Goal: Use online tool/utility: Utilize a website feature to perform a specific function

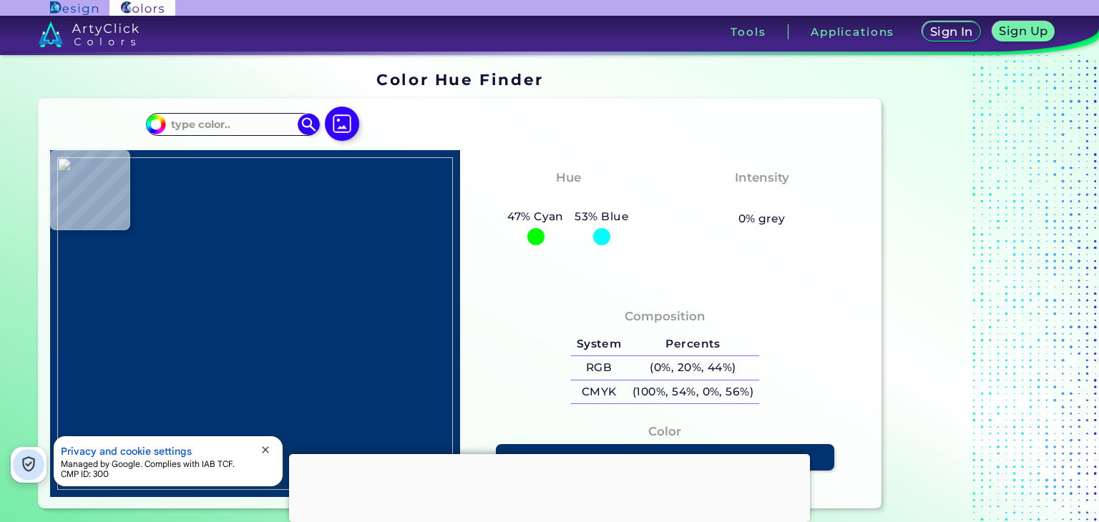
type input "#e1d0b3"
type input "#E1D0B3"
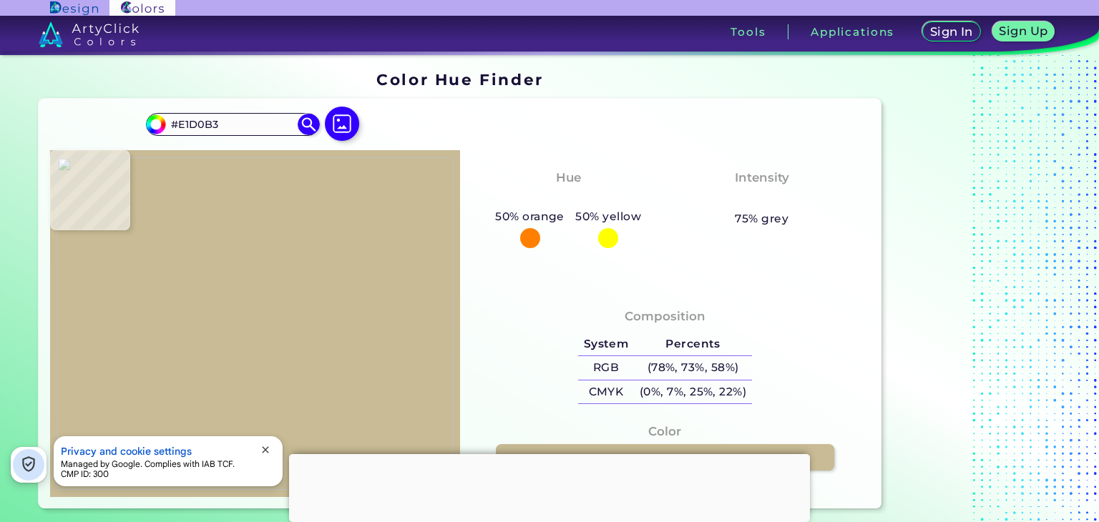
type input "#c8bb95"
type input "#C8BB95"
type input "#cdbfa0"
type input "#CDBFA0"
type input "#e1d0b3"
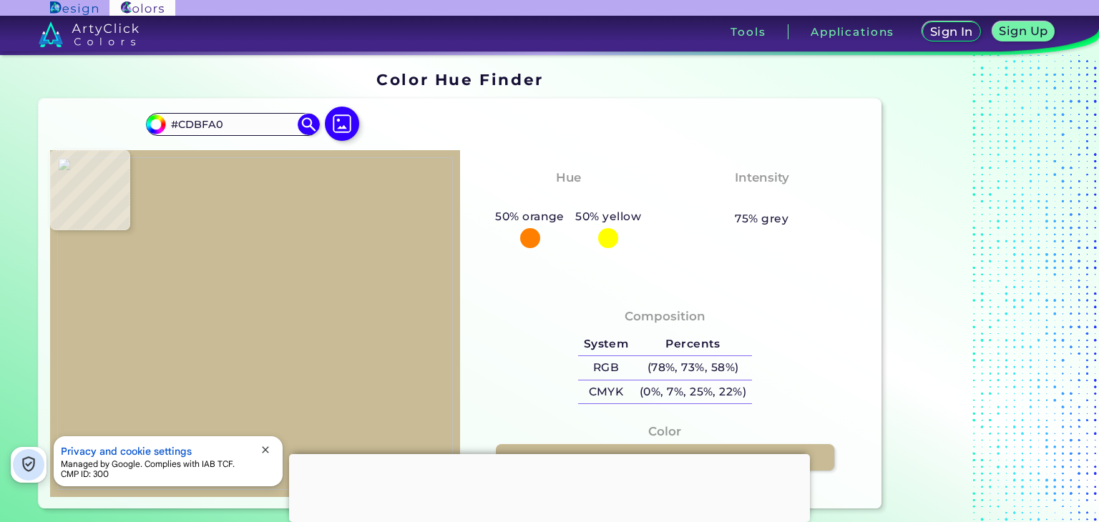
type input "#E1D0B3"
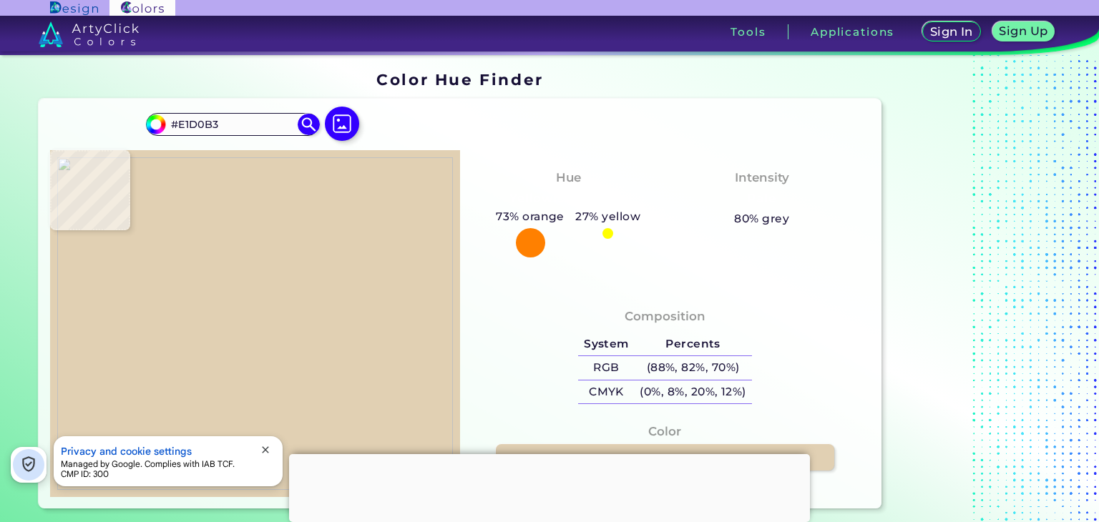
type input "#e0e0e0"
type input "#E0E0E0"
type input "#d7cab4"
type input "#D7CAB4"
type input "#e0e0e0"
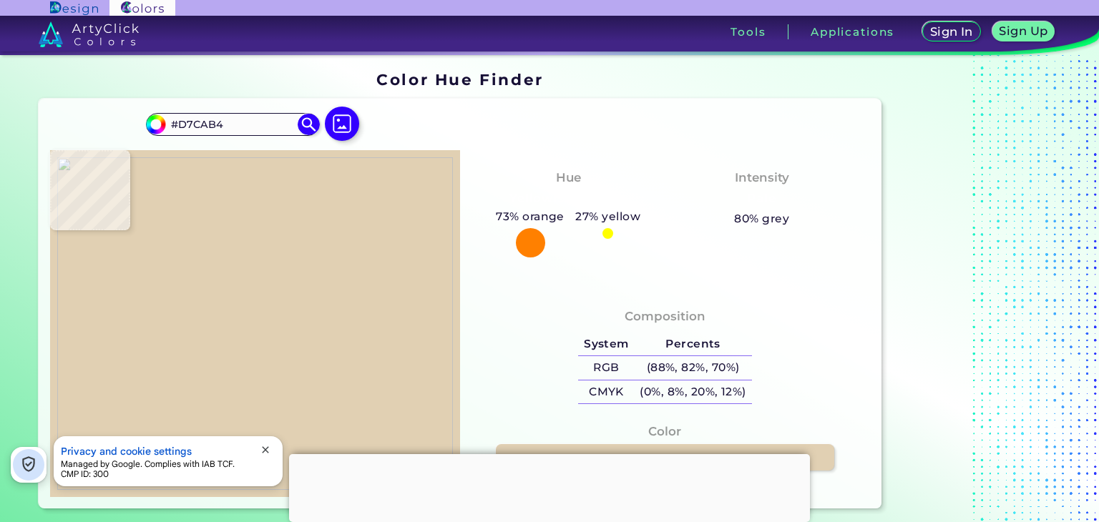
type input "#E0E0E0"
type input "#d4d4d4"
type input "#D4D4D4"
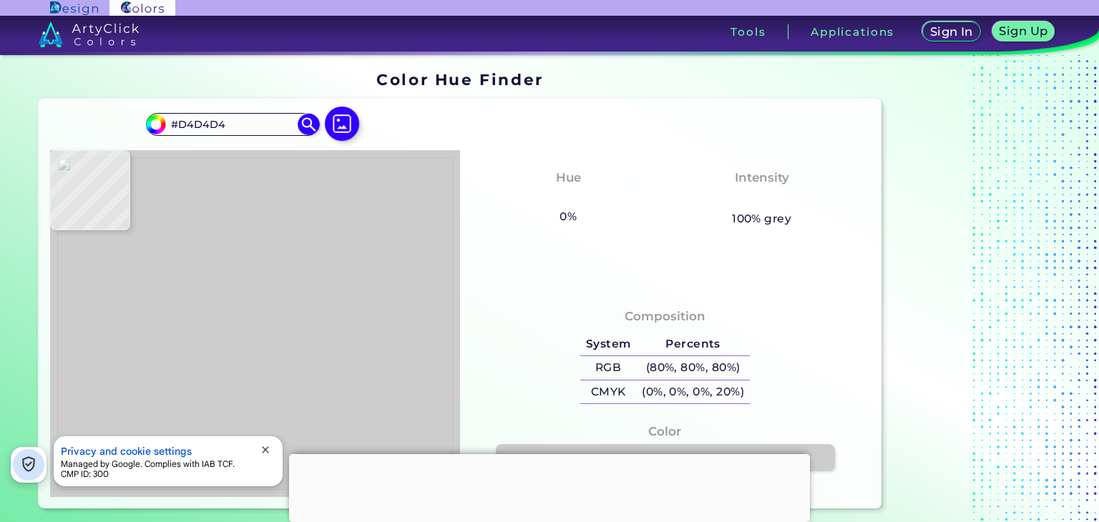
type input "#cdcdcd"
type input "#CDCDCD"
type input "#b5b5b5"
type input "#B5B5B5"
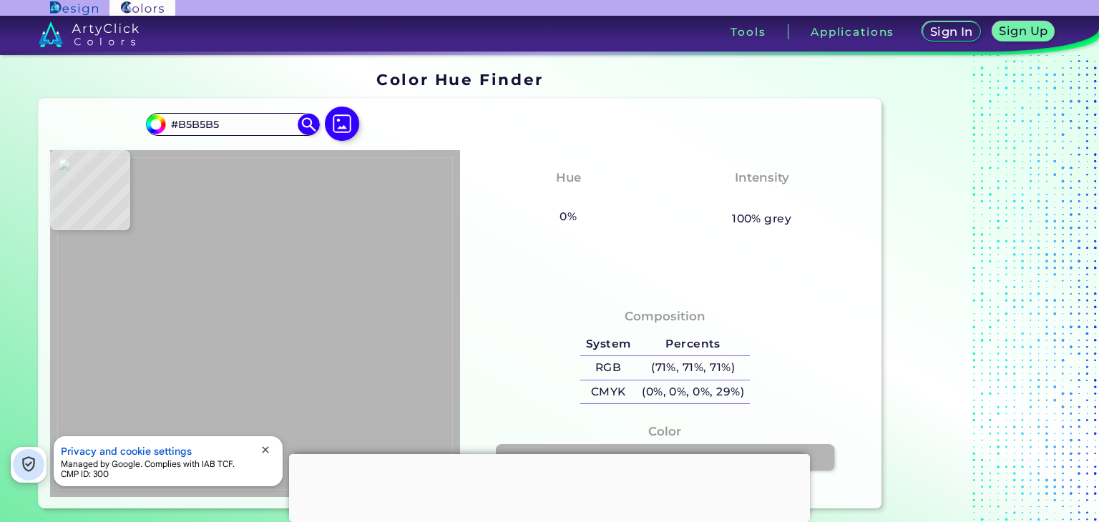
type input "#b2b2b2"
type input "#B2B2B2"
type input "#a4a4a4"
type input "#A4A4A4"
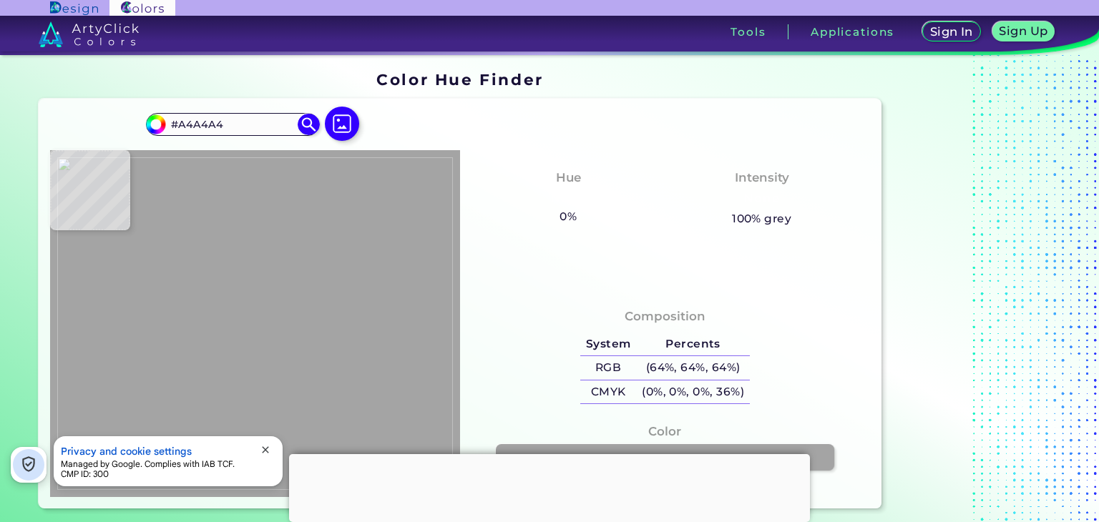
type input "#afafaf"
type input "#AFAFAF"
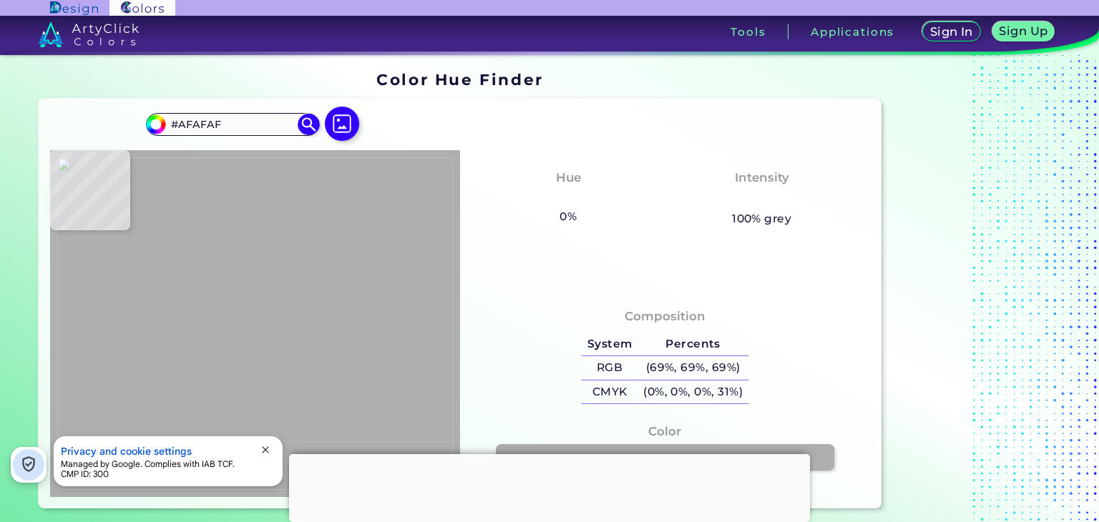
type input "#c5c5c5"
type input "#C5C5C5"
type input "#dedede"
type input "#DEDEDE"
type input "#bdbdbd"
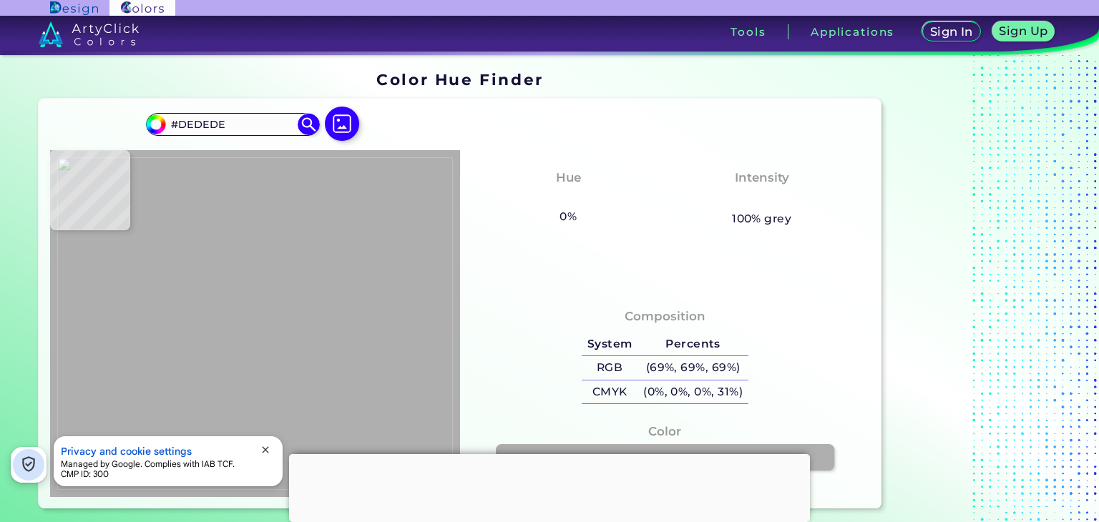
type input "#BDBDBD"
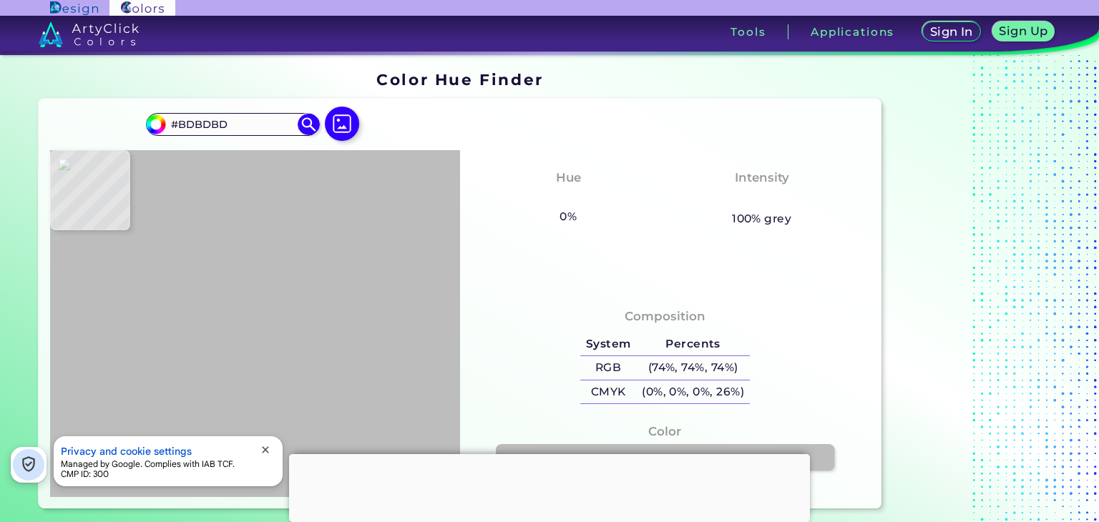
type input "#c2c2c2"
type input "#C2C2C2"
type input "#b4b4b4"
type input "#B4B4B4"
type input "#bdbdbd"
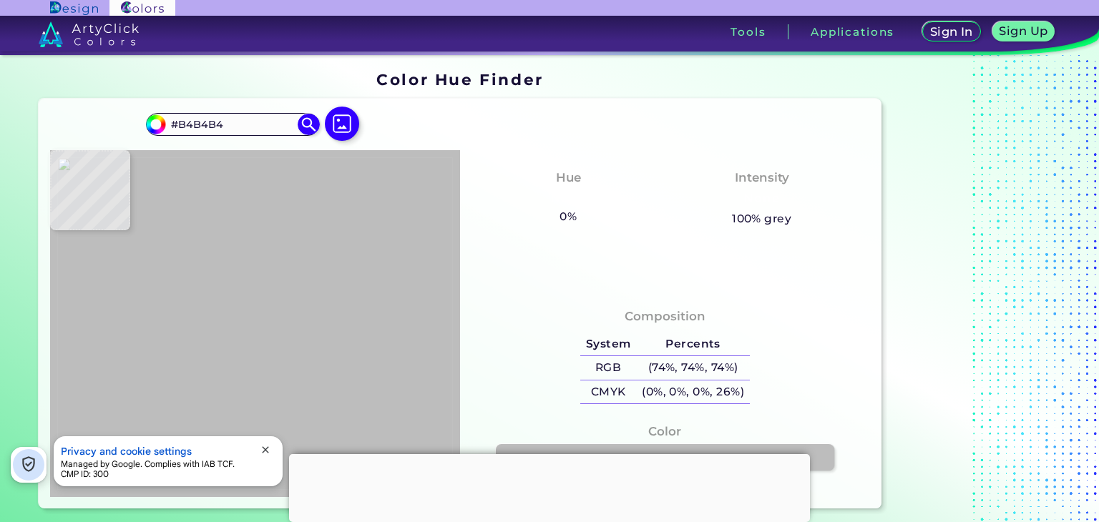
type input "#BDBDBD"
type input "#e0e0e0"
type input "#E0E0E0"
type input "#adadad"
type input "#ADADAD"
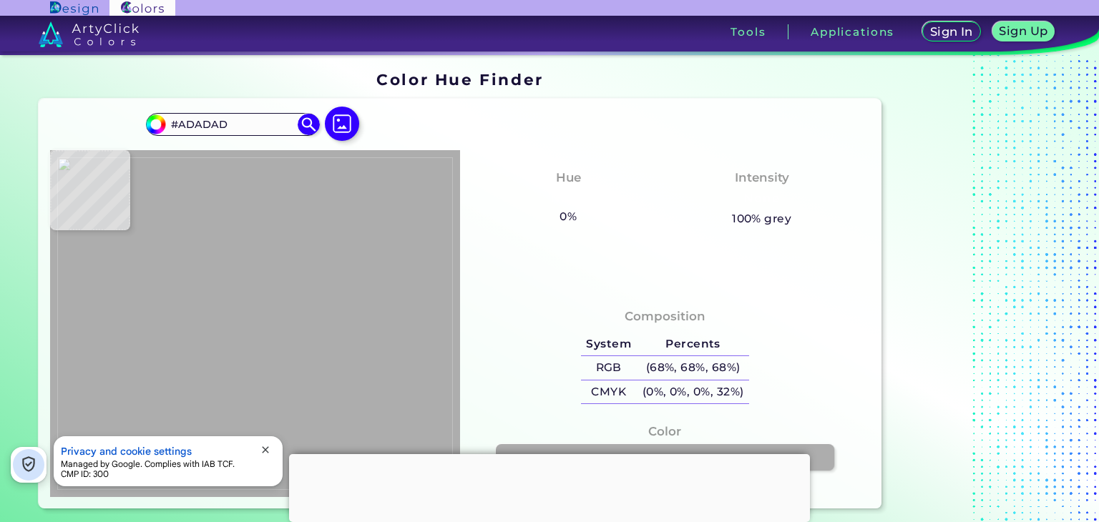
type input "#aeaeae"
type input "#AEAEAE"
type input "#a3a3a3"
type input "#A3A3A3"
type input "#b6b6b6"
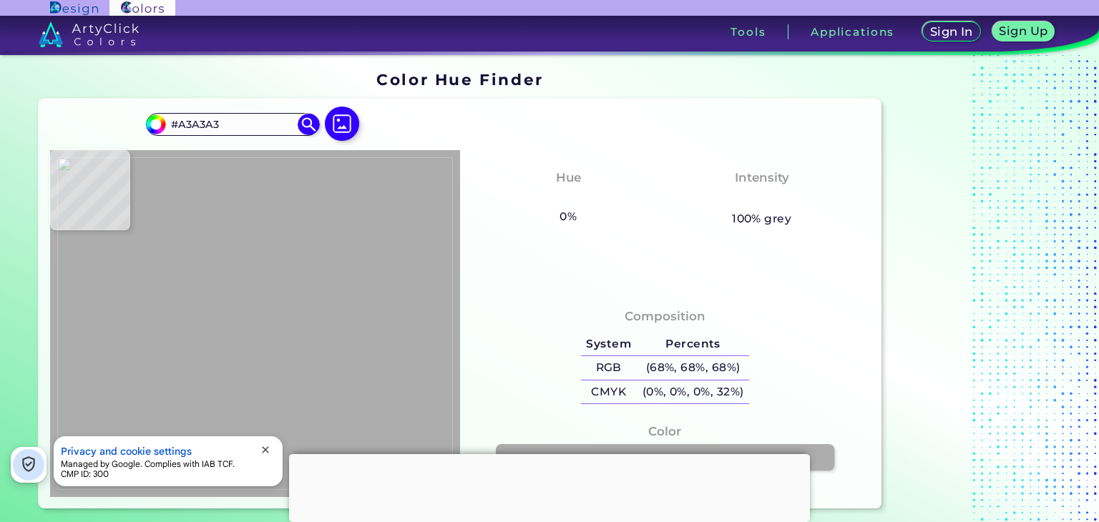
type input "#B6B6B6"
type input "#c1c1c1"
type input "#C1C1C1"
type input "#dcdcdc"
type input "#DCDCDC"
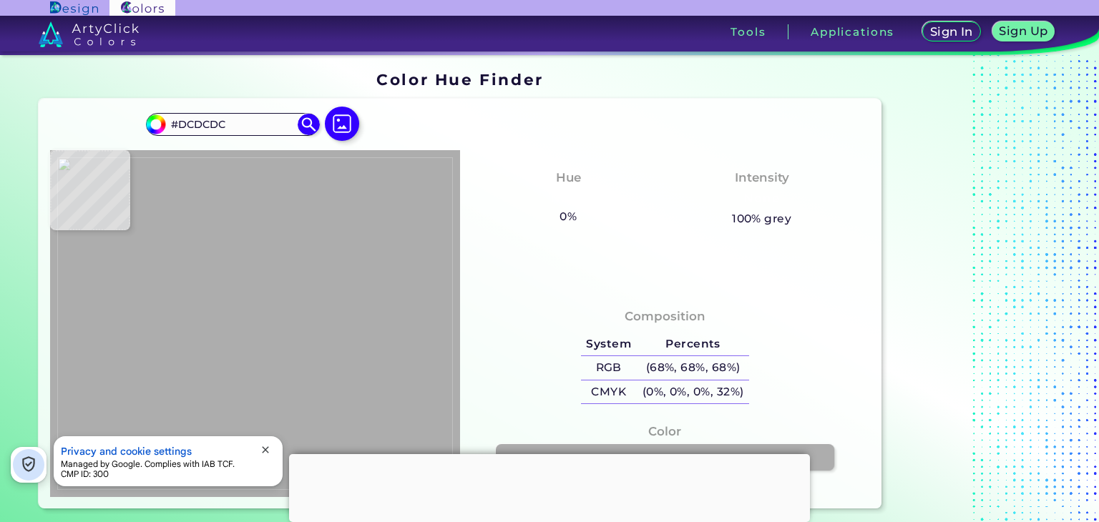
type input "#d9d9d9"
type input "#D9D9D9"
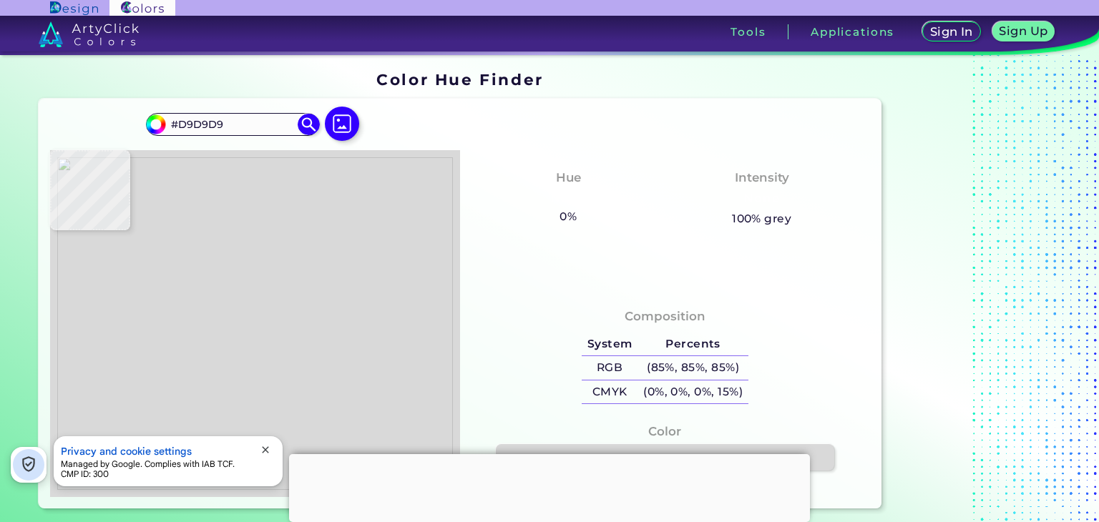
type input "#e0e0e0"
type input "#E0E0E0"
type input "#8c8c8c"
type input "#8C8C8C"
type input "#c7c7c7"
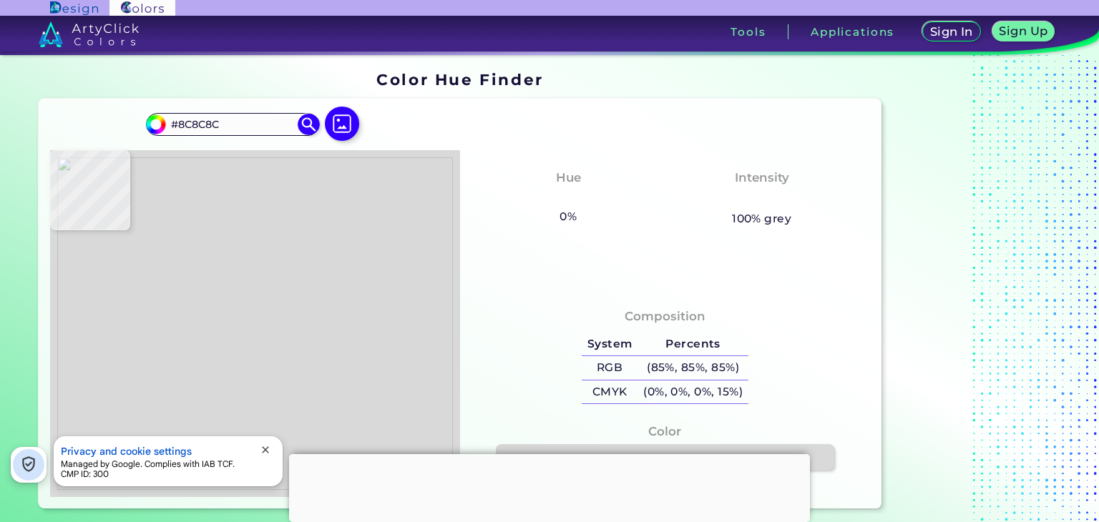
type input "#C7C7C7"
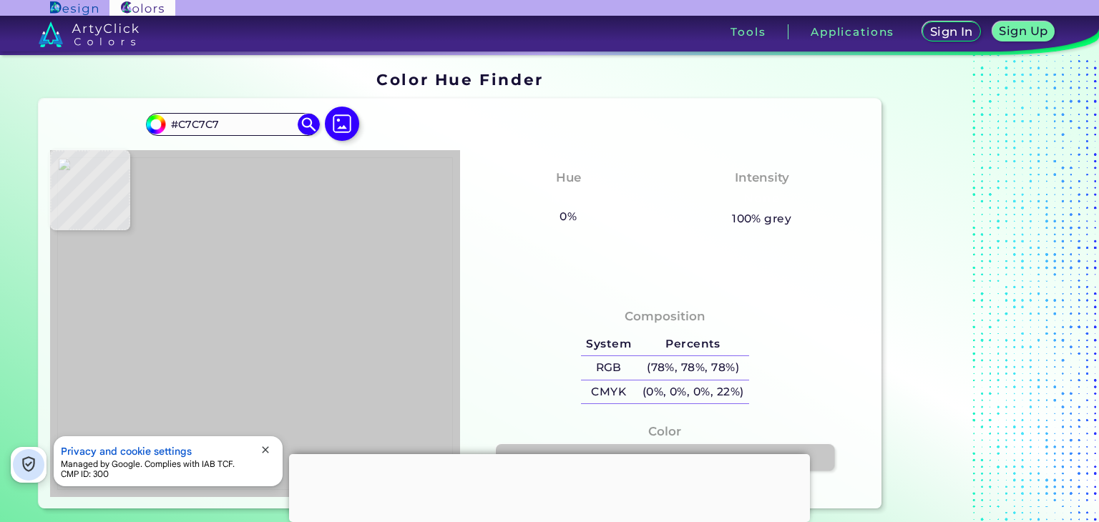
type input "#d3d3d3"
type input "#D3D3D3"
type input "#e0e0e0"
type input "#E0E0E0"
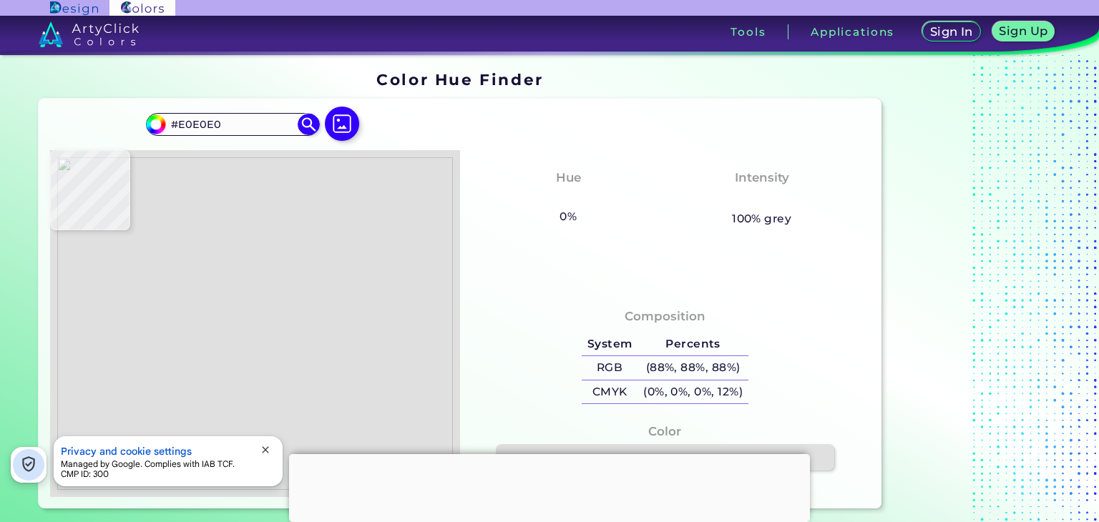
type input "#dedede"
type input "#DEDEDE"
type input "#c0c0c0"
type input "#C0C0C0"
type input "#8d8d8d"
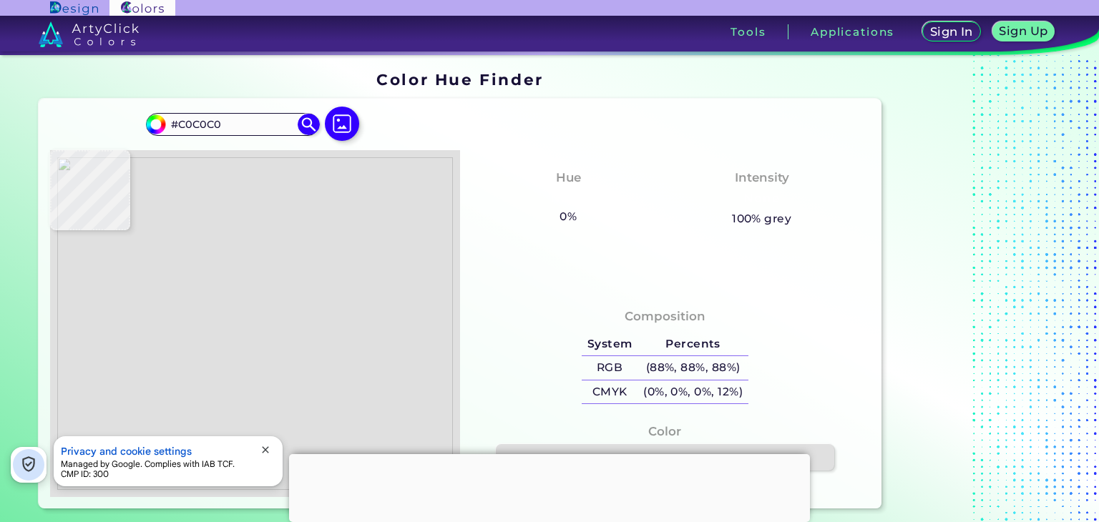
type input "#8D8D8D"
type input "#a6a6a6"
type input "#A6A6A6"
type input "#d8d8d8"
type input "#D8D8D8"
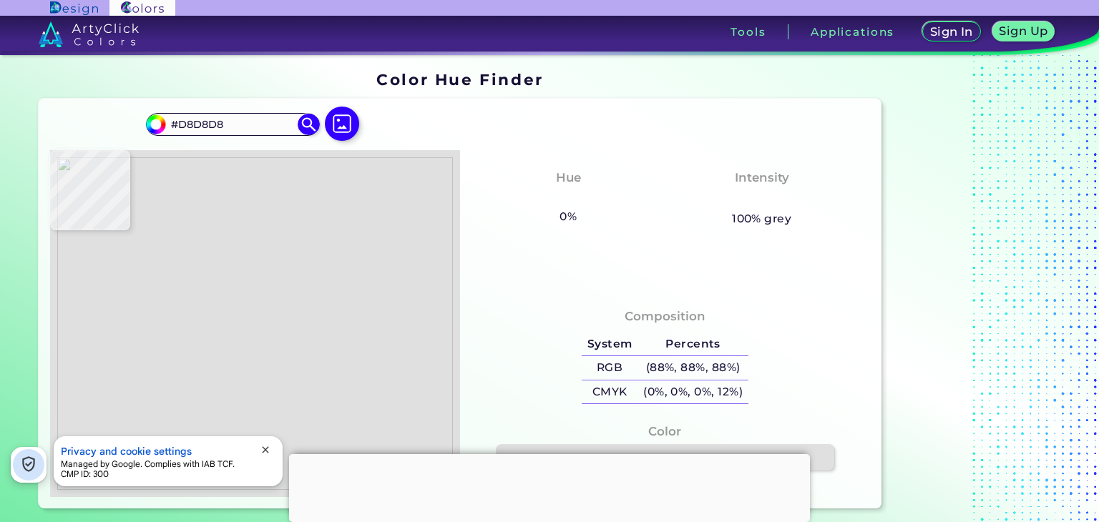
type input "#ababab"
type input "#ABABAB"
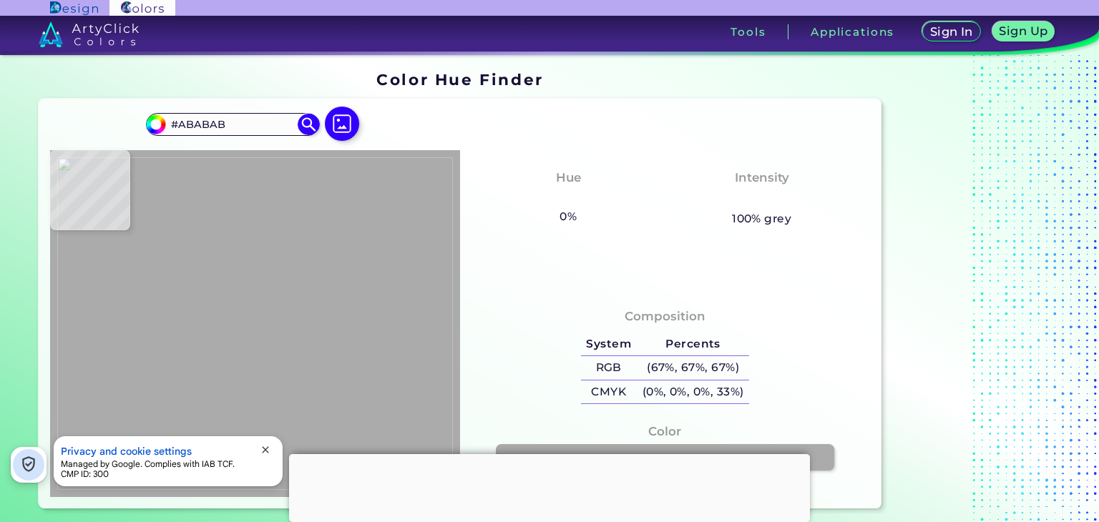
type input "#d9d9d9"
type input "#D9D9D9"
type input "#dcdcdc"
type input "#DCDCDC"
type input "#c9c9c9"
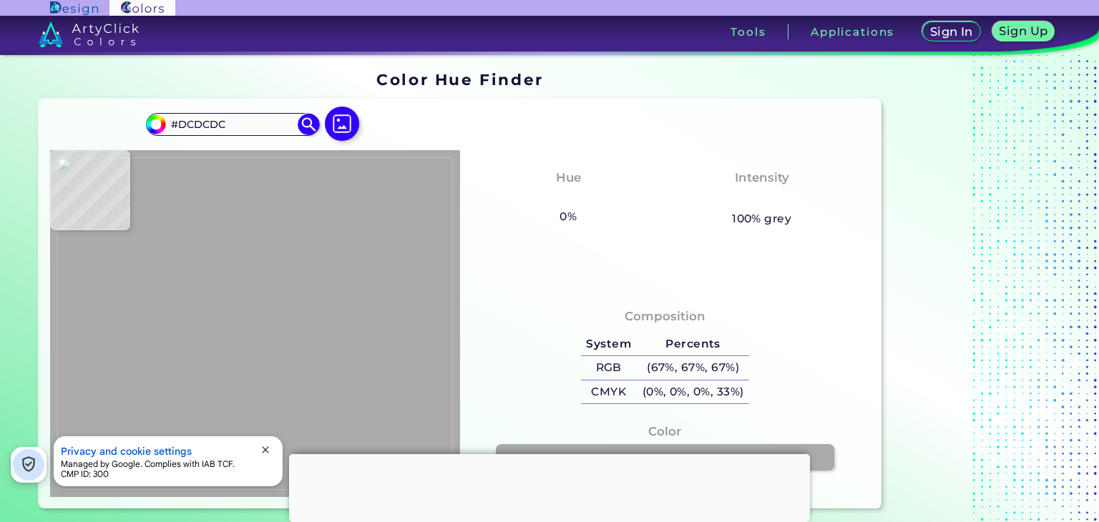
type input "#C9C9C9"
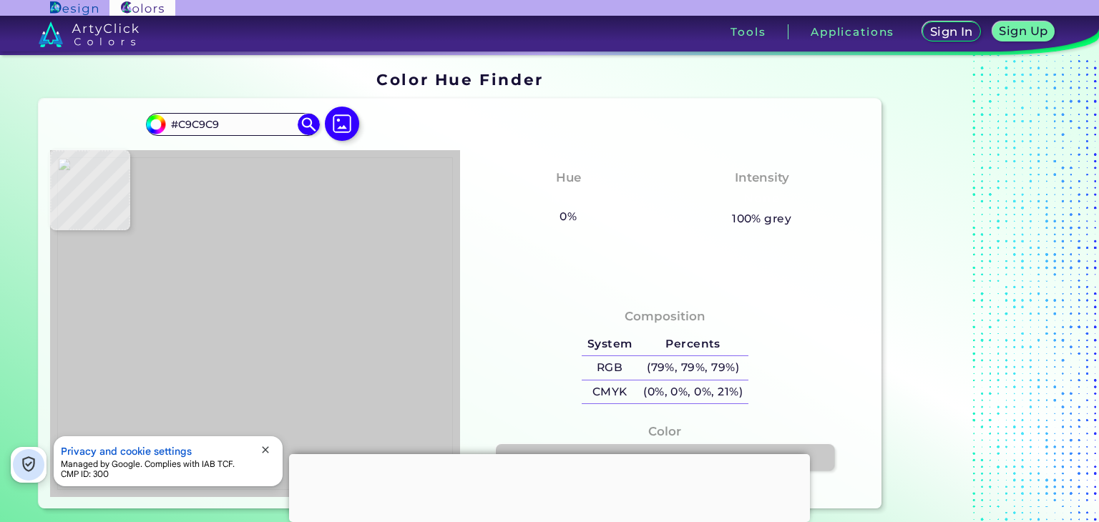
type input "#bfbfbf"
type input "#BFBFBF"
type input "#afafaf"
type input "#AFAFAF"
type input "#adadad"
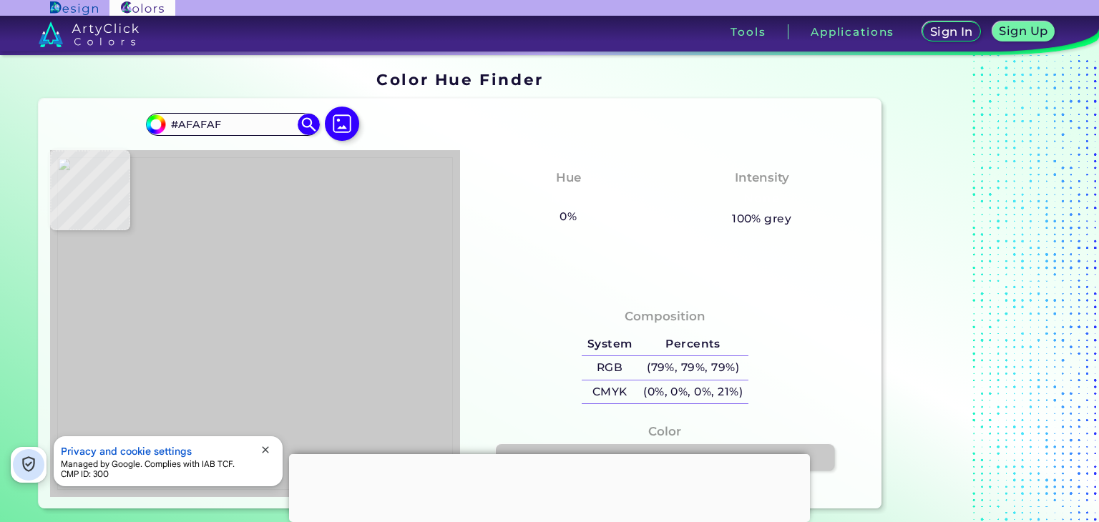
type input "#ADADAD"
type input "#989898"
type input "#949494"
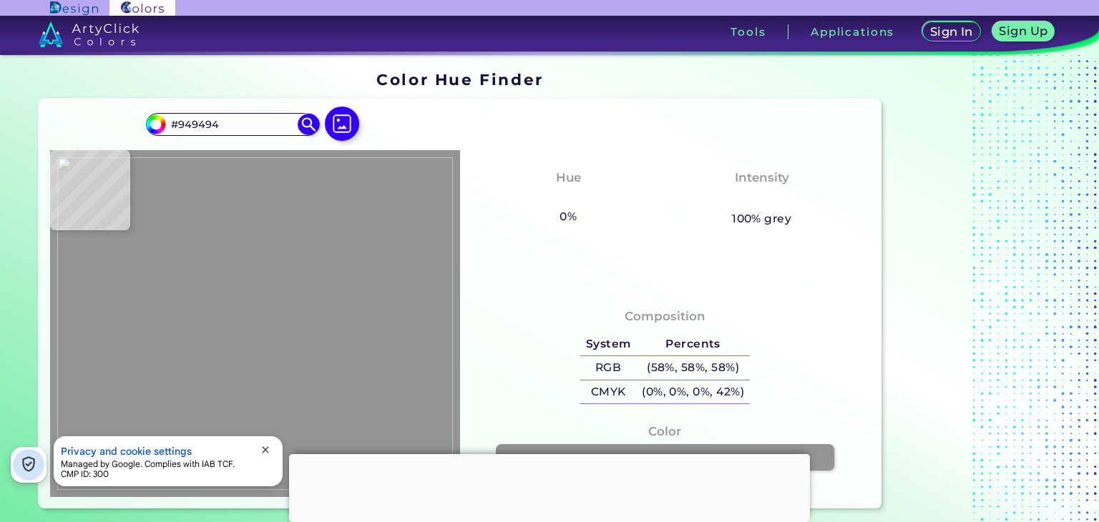
type input "#e0e0e0"
type input "#E0E0E0"
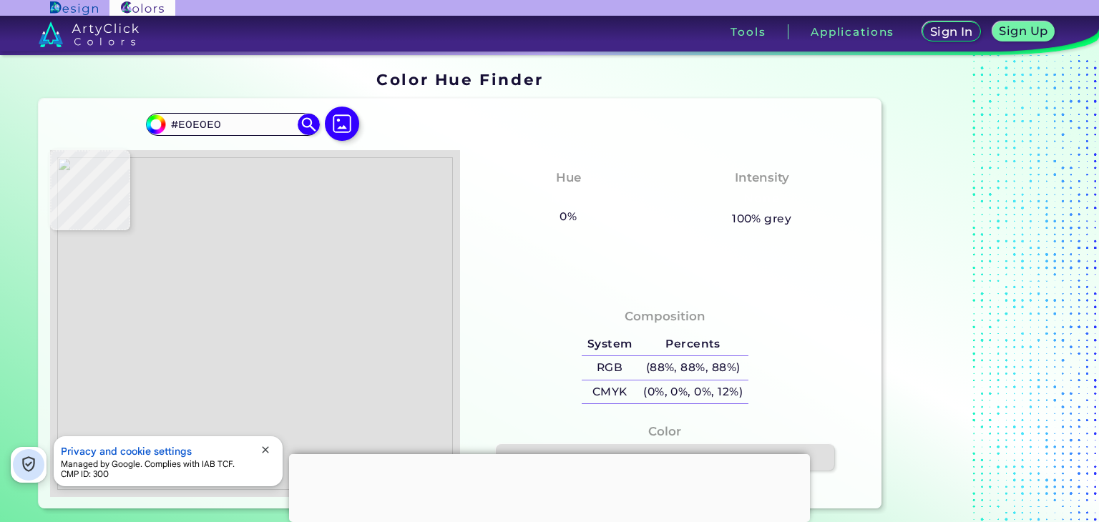
type input "#bfbfbf"
type input "#BFBFBF"
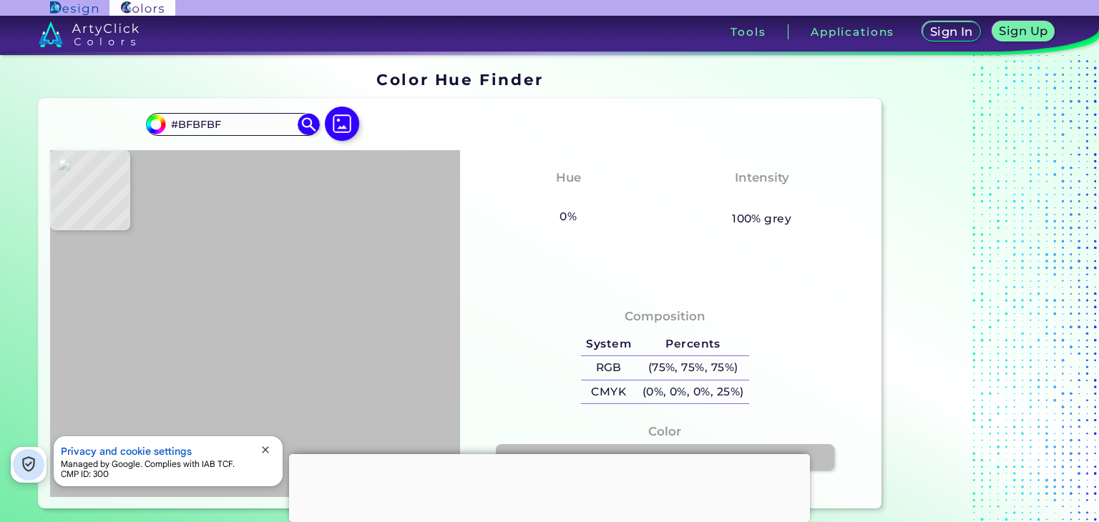
type input "#cbcbcb"
type input "#CBCBCB"
type input "#d3d3d3"
type input "#D3D3D3"
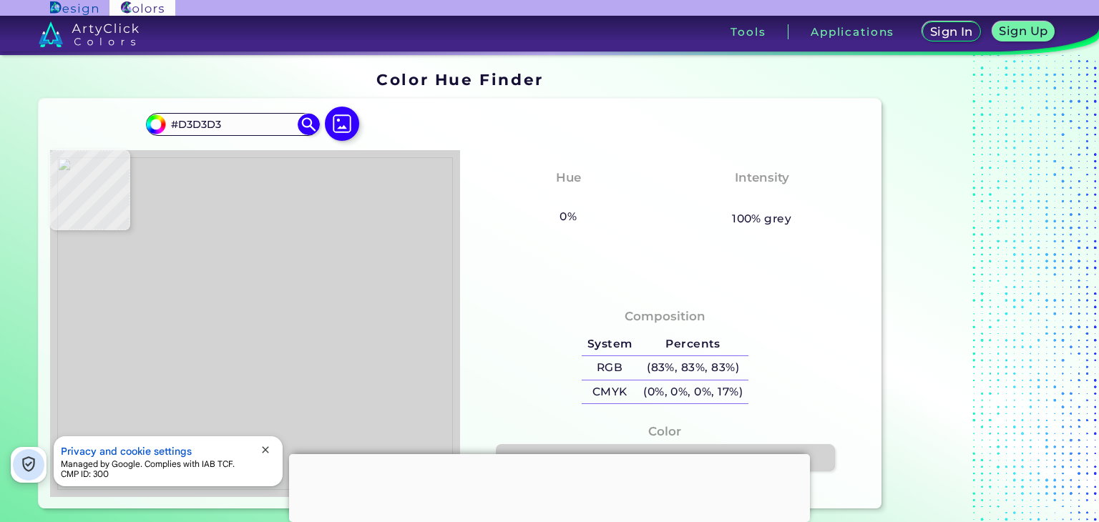
type input "#cecece"
type input "#CECECE"
type input "#d3d3d3"
type input "#D3D3D3"
type input "#cccccc"
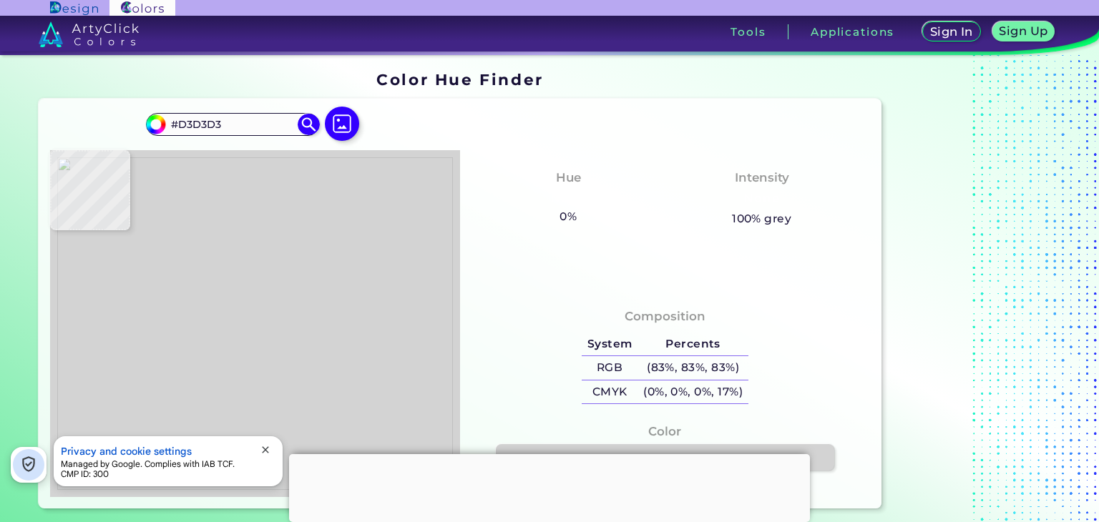
type input "#CCCCCC"
type input "#b4b4b4"
type input "#B4B4B4"
type input "#e0e0e0"
type input "#E0E0E0"
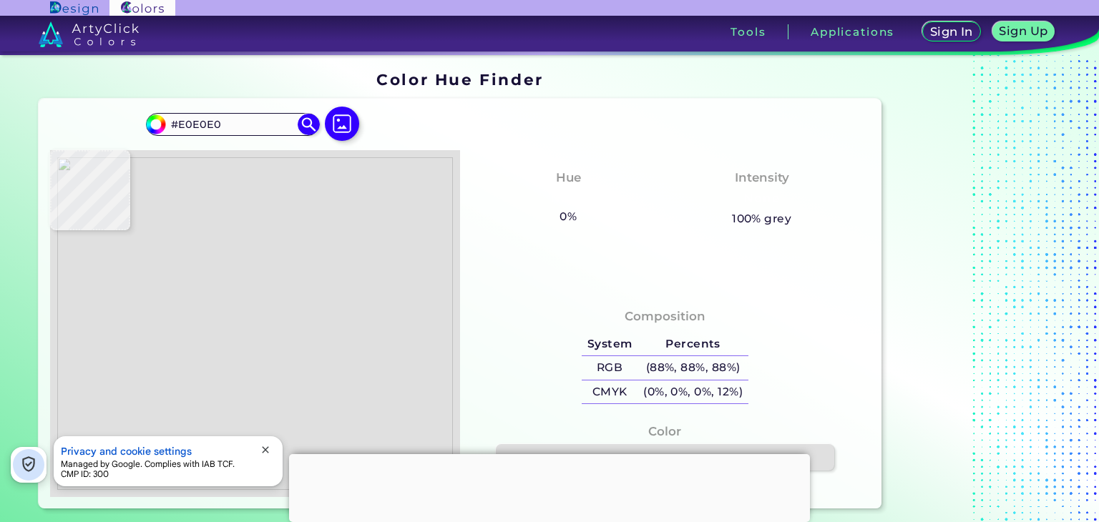
type input "#d5d5d5"
type input "#D5D5D5"
type input "#b9b9b9"
type input "#B9B9B9"
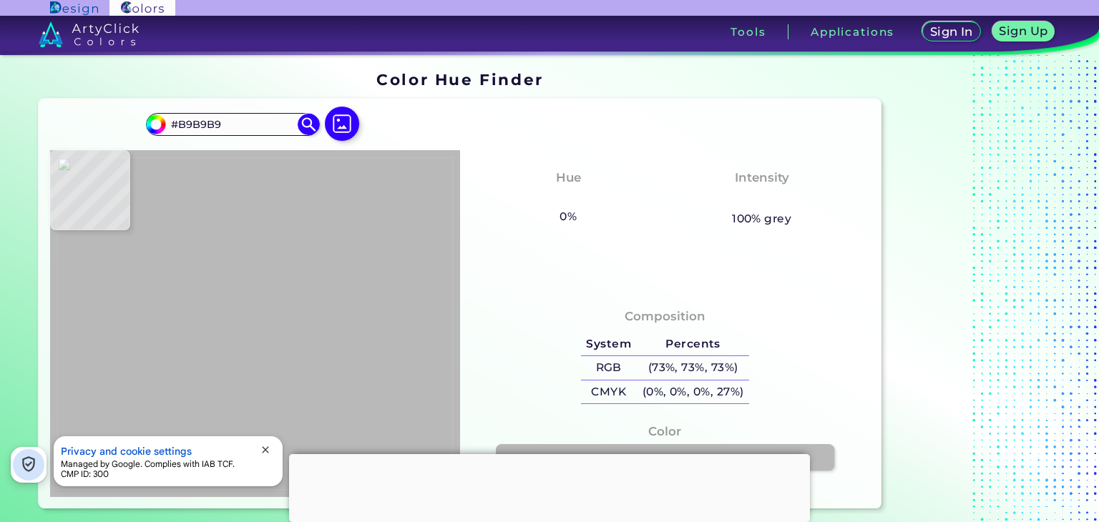
type input "#a6a6a6"
type input "#A6A6A6"
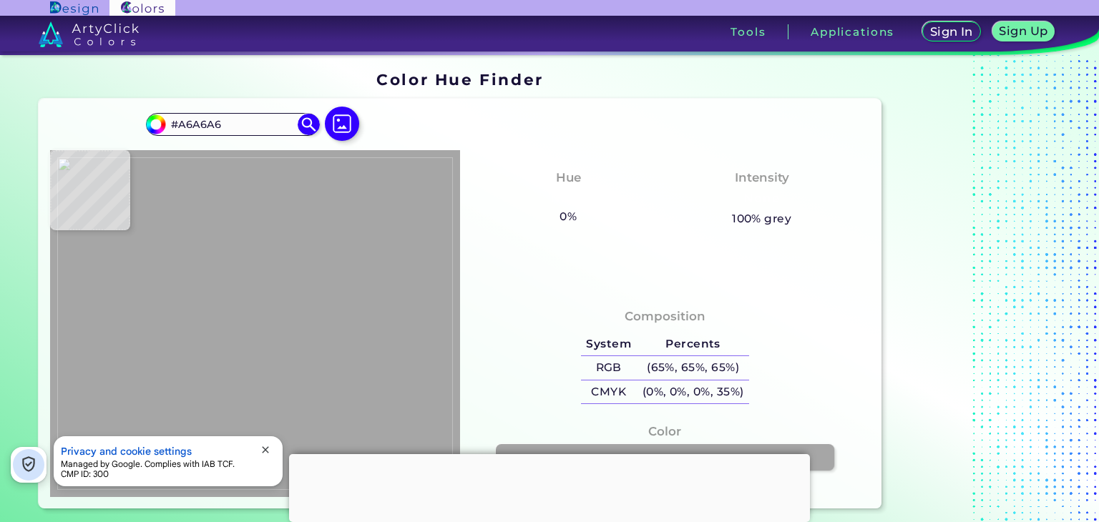
type input "#9b9b9b"
type input "#9B9B9B"
type input "#a5a5a5"
type input "#A5A5A5"
type input "#bfbfbf"
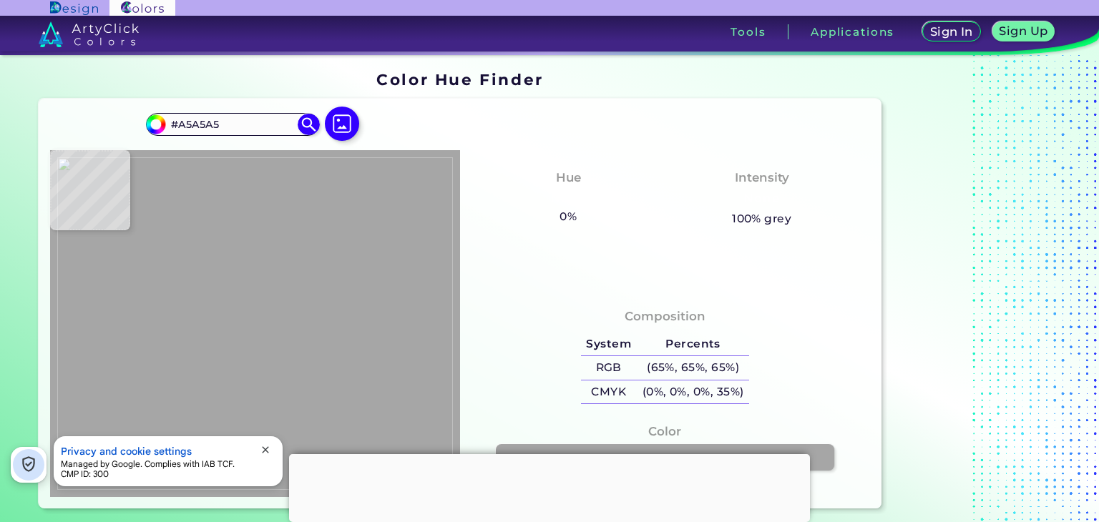
type input "#BFBFBF"
type input "#dfdfdf"
type input "#DFDFDF"
type input "#e1d0b3"
type input "#E1D0B3"
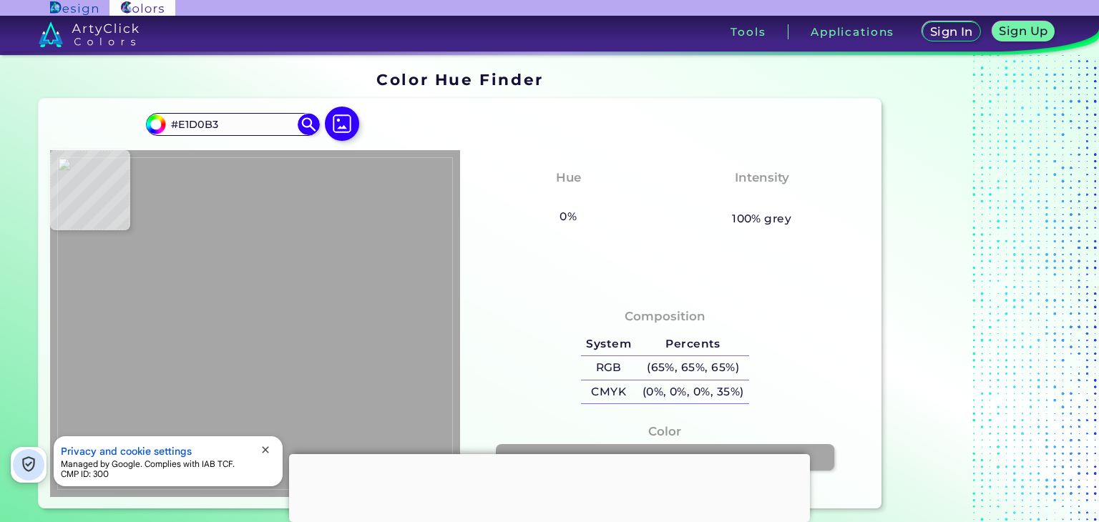
type input "#c8bb95"
type input "#C8BB95"
type input "#ac83d4"
type input "#AC83D4"
type input "#000000"
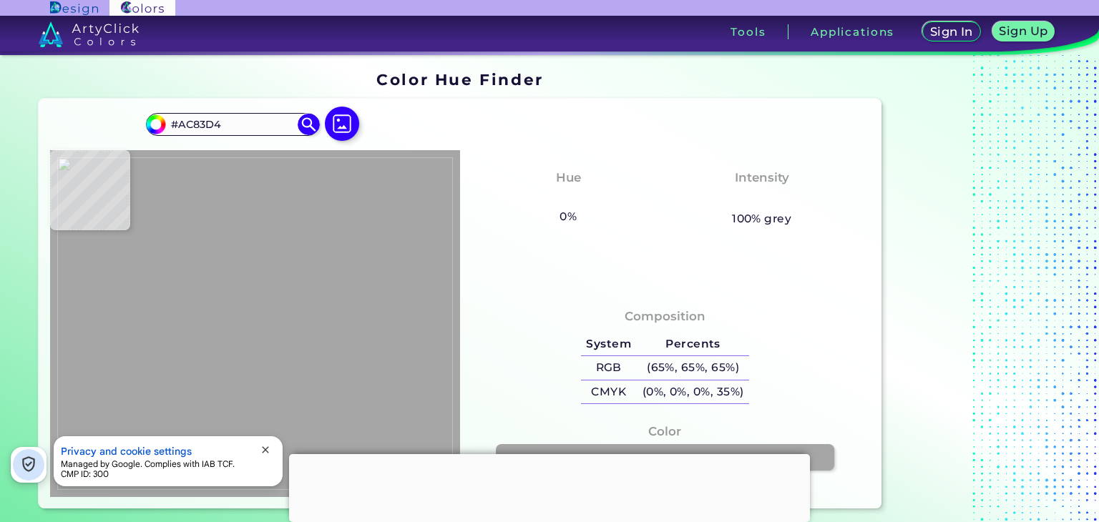
type input "#000000"
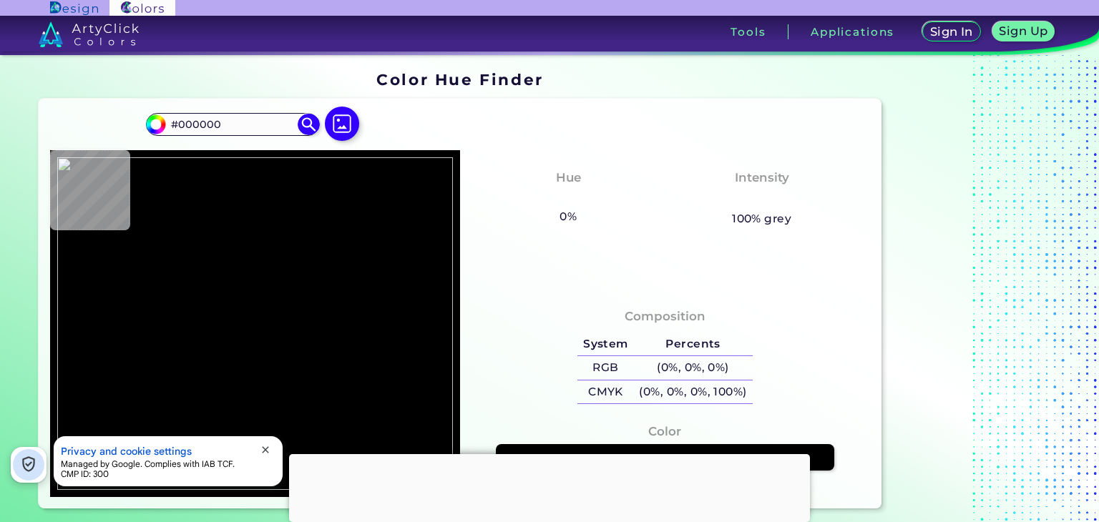
type input "#e1d0b3"
type input "#E1D0B3"
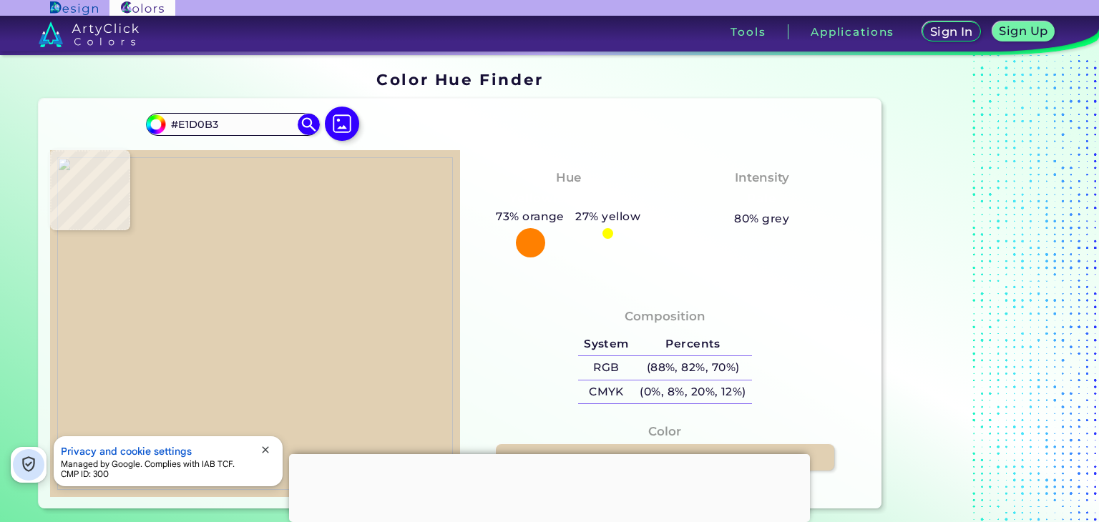
type input "#fed7fb"
type input "#FED7FB"
type input "#bb0067"
type input "#BB0067"
type input "#f9f9f9"
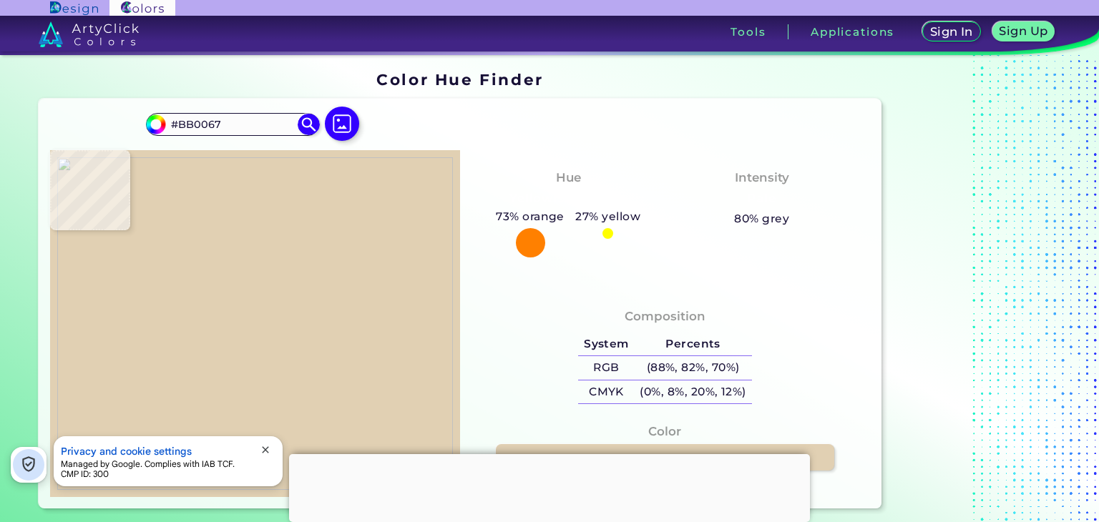
type input "#F9F9F9"
type input "#c8bb95"
type input "#C8BB95"
type input "#e1d0b3"
type input "#E1D0B3"
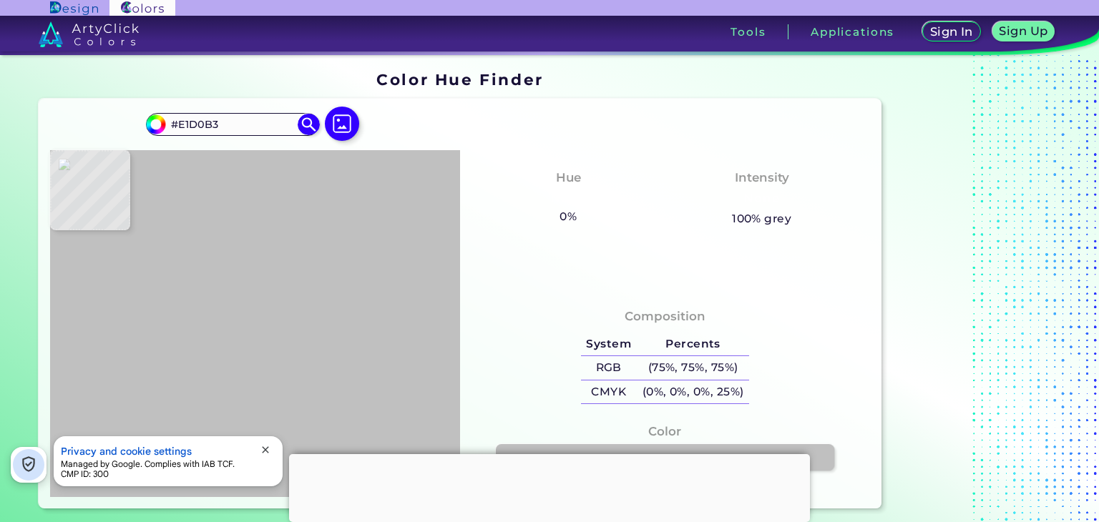
type input "#c0c0c0"
type input "#C0C0C0"
type input "#cccccc"
type input "#CCCCCC"
type input "#cbcbcb"
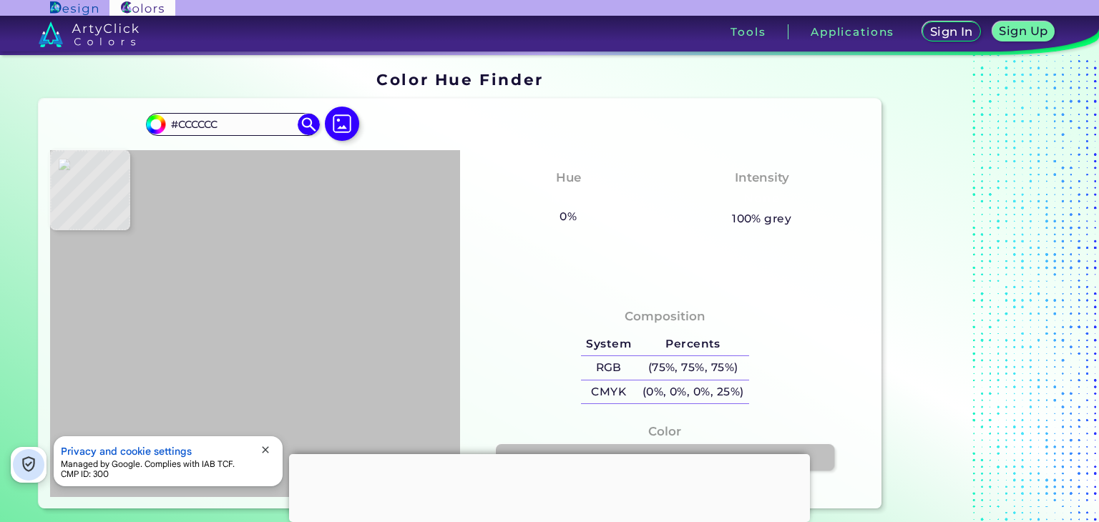
type input "#CBCBCB"
type input "#cfcfcf"
type input "#CFCFCF"
type input "#d2d2d2"
type input "#D2D2D2"
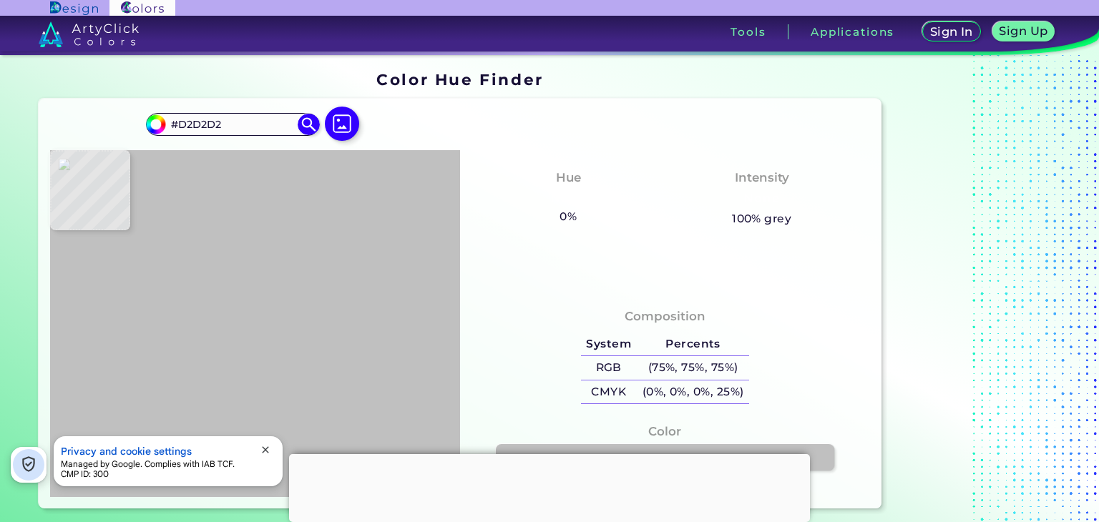
type input "#e1d0b3"
type input "#E1D0B3"
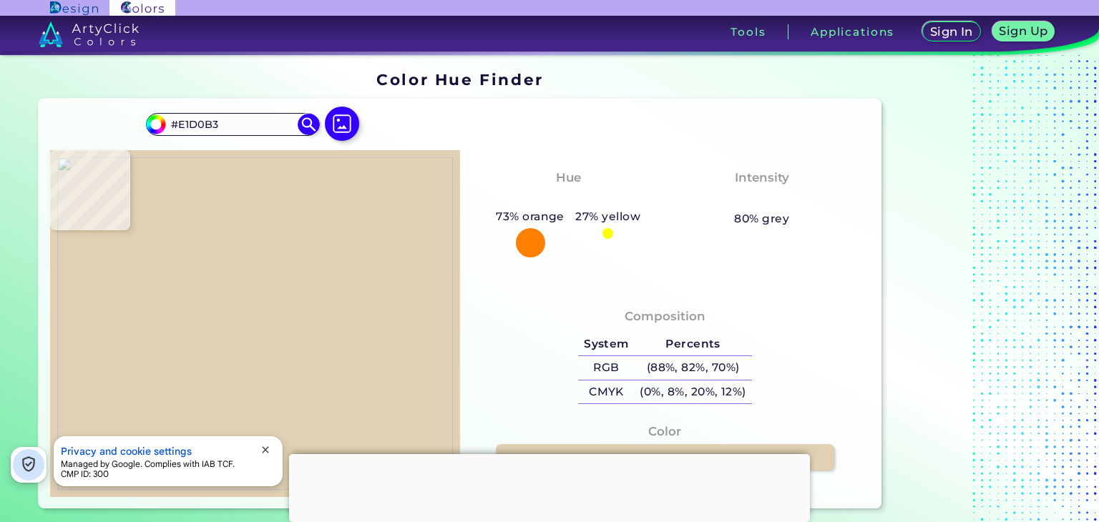
type input "#b7b7b7"
type input "#B7B7B7"
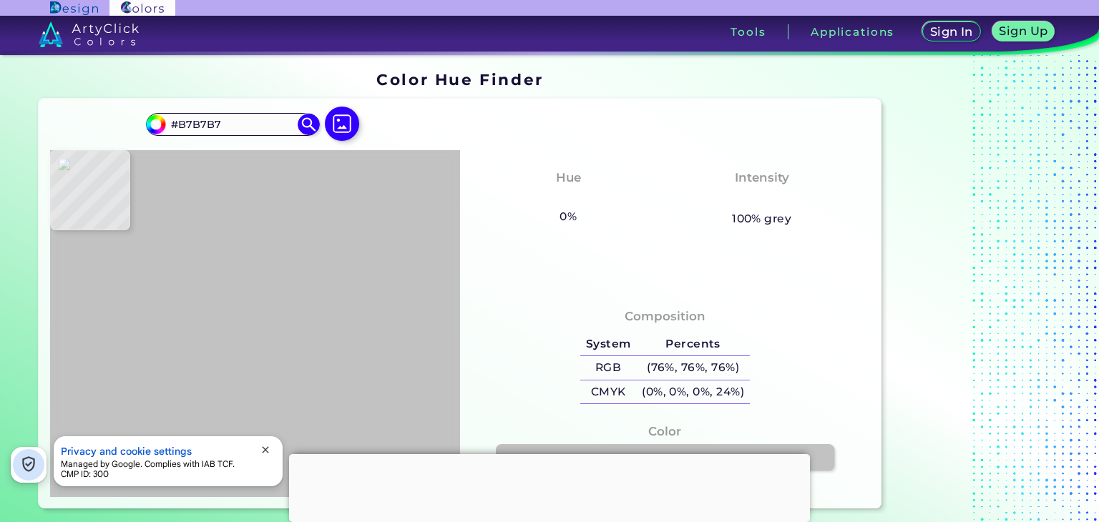
type input "#c2c2c2"
type input "#C2C2C2"
type input "#c8bb95"
type input "#C8BB95"
type input "#e1d0b3"
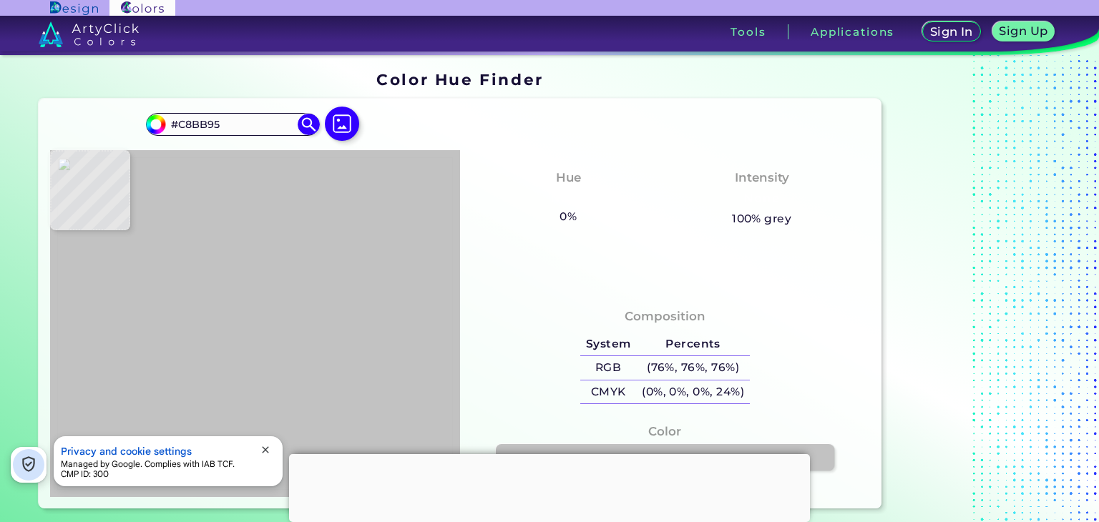
type input "#E1D0B3"
type input "#000000"
